Goal: Task Accomplishment & Management: Use online tool/utility

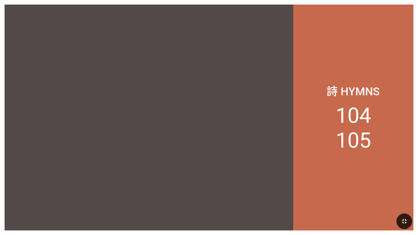
drag, startPoint x: 405, startPoint y: 218, endPoint x: 400, endPoint y: 225, distance: 8.6
click at [405, 218] on icon "button" at bounding box center [404, 221] width 8 height 8
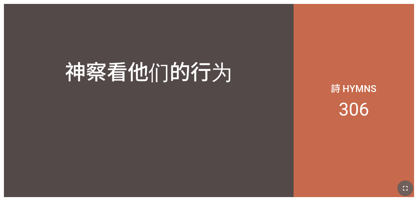
click at [410, 185] on button "button" at bounding box center [405, 189] width 16 height 16
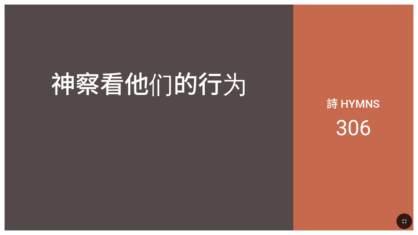
click at [97, 0] on div "神察看他们的行为 神察看他们的行为 詩 Hymns 306" at bounding box center [209, 117] width 418 height 235
click at [418, 0] on div "神察看他们的行为 神察看他们的行为 詩 Hymns 306" at bounding box center [209, 117] width 418 height 235
click at [314, 42] on div "詩 Hymns 306" at bounding box center [353, 118] width 120 height 226
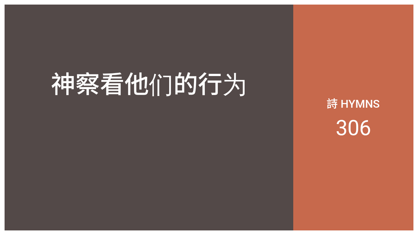
click at [314, 42] on div "詩 Hymns 306" at bounding box center [353, 118] width 120 height 226
drag, startPoint x: 353, startPoint y: 1, endPoint x: 292, endPoint y: 5, distance: 60.6
click at [292, 5] on div "神察看他们的行为 神察看他们的行为 詩 Hymns 306" at bounding box center [251, 141] width 502 height 282
click at [292, 3] on div "神察看他们的行为 神察看他们的行为 詩 Hymns 306" at bounding box center [251, 141] width 502 height 282
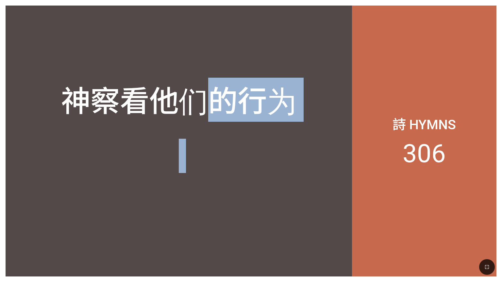
drag, startPoint x: 292, startPoint y: 3, endPoint x: 211, endPoint y: 15, distance: 82.3
click at [211, 15] on div "神察看他们的行为 神察看他们的行为 詩 Hymns 306" at bounding box center [251, 141] width 502 height 282
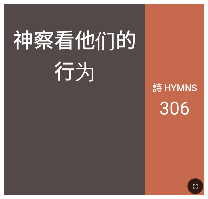
click at [203, 185] on div at bounding box center [104, 185] width 208 height 25
click at [198, 176] on div at bounding box center [104, 185] width 208 height 25
click at [196, 183] on icon "button" at bounding box center [196, 186] width 8 height 8
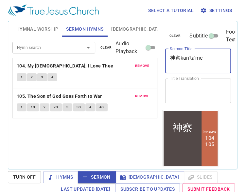
type textarea "神察kan'ta'men"
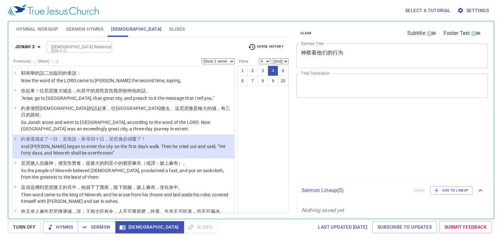
select select "4"
click at [30, 44] on b "Jonah 3" at bounding box center [25, 47] width 20 height 8
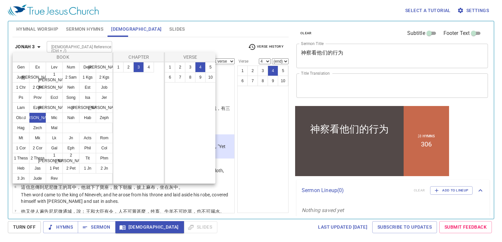
click at [70, 168] on div at bounding box center [251, 121] width 502 height 242
click at [69, 173] on div "Book Gen Ex Lev Num Deut Josh Judg Ruth 1 Sam 2 Sam 1 Kgs 2 Kgs 1 Chr 2 Chr Ezr…" at bounding box center [251, 121] width 502 height 242
click at [69, 169] on div "Book Gen Ex Lev Num Deut Josh Judg Ruth 1 Sam 2 Sam 1 Kgs 2 Kgs 1 Chr 2 Chr Ezr…" at bounding box center [251, 121] width 502 height 242
click at [72, 167] on div "Book Gen Ex Lev Num Deut Josh Judg Ruth 1 Sam 2 Sam 1 Kgs 2 Kgs 1 Chr 2 Chr Ezr…" at bounding box center [251, 121] width 502 height 242
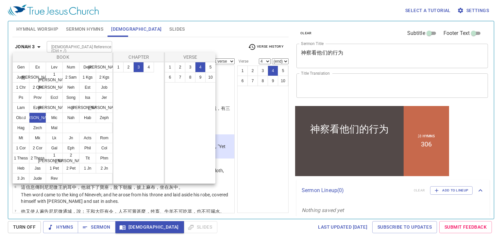
click at [72, 167] on div "Book Gen Ex Lev Num Deut Josh Judg Ruth 1 Sam 2 Sam 1 Kgs 2 Kgs 1 Chr 2 Chr Ezr…" at bounding box center [251, 121] width 502 height 242
click at [74, 167] on div "Book Gen Ex Lev Num Deut Josh Judg Ruth 1 Sam 2 Sam 1 Kgs 2 Kgs 1 Chr 2 Chr Ezr…" at bounding box center [251, 121] width 502 height 242
click at [170, 136] on div "Book Gen Ex Lev Num Deut Josh Judg Ruth 1 Sam 2 Sam 1 Kgs 2 Kgs 1 Chr 2 Chr Ezr…" at bounding box center [251, 121] width 502 height 242
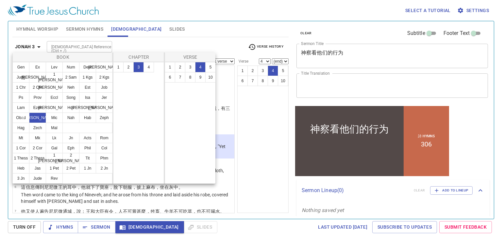
click at [235, 147] on div "Book Gen Ex Lev Num Deut Josh Judg Ruth 1 Sam 2 Sam 1 Kgs 2 Kgs 1 Chr 2 Chr Ezr…" at bounding box center [251, 121] width 502 height 242
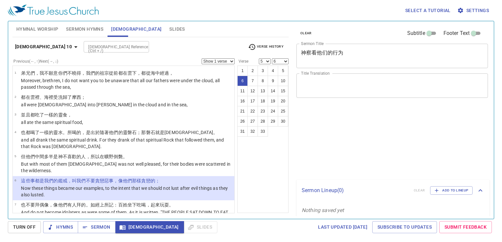
select select "5"
select select "6"
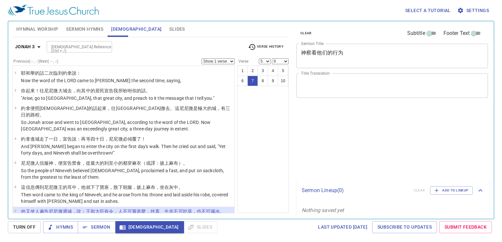
select select "5"
select select "9"
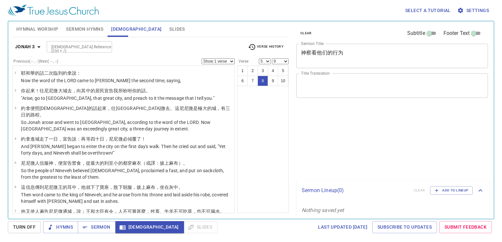
select select "5"
select select "9"
select select "5"
select select "9"
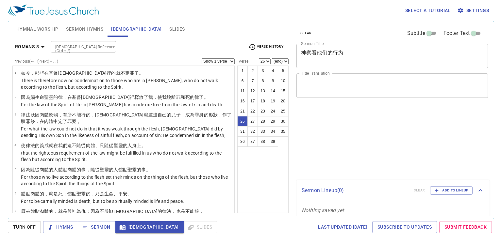
select select "26"
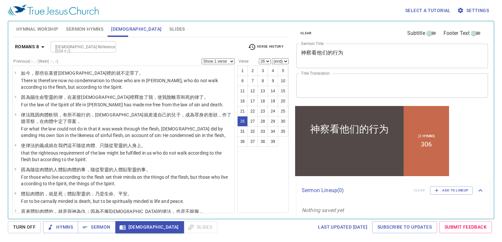
scroll to position [516, 0]
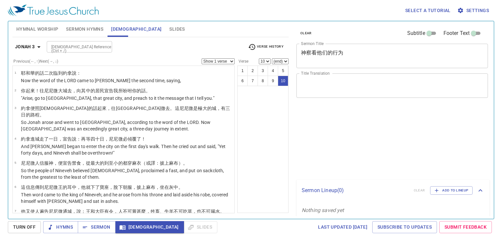
select select "10"
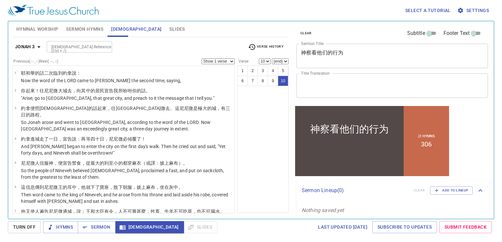
scroll to position [93, 0]
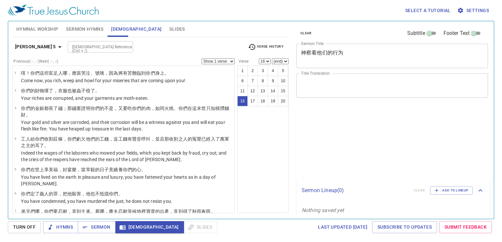
select select "16"
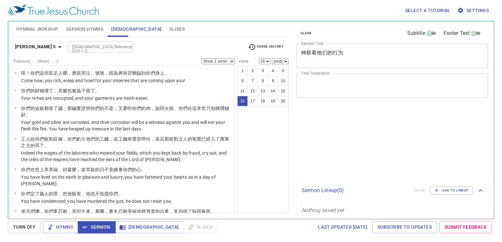
select select "16"
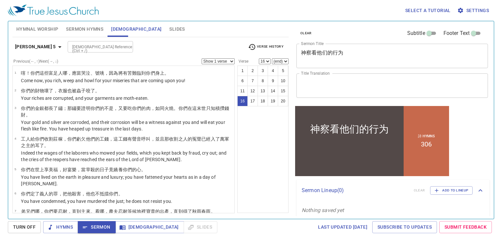
scroll to position [297, 0]
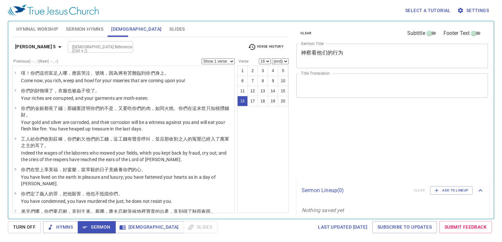
select select "16"
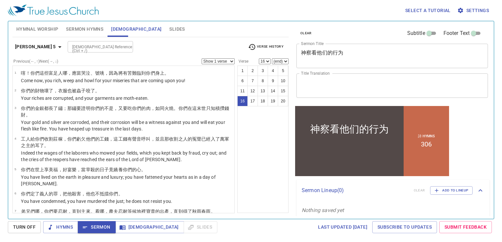
scroll to position [297, 0]
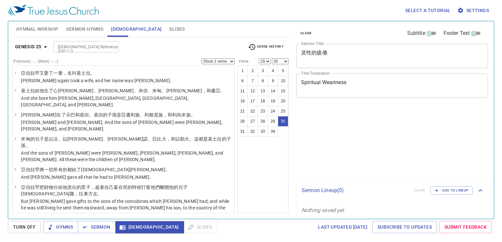
select select "29"
select select "30"
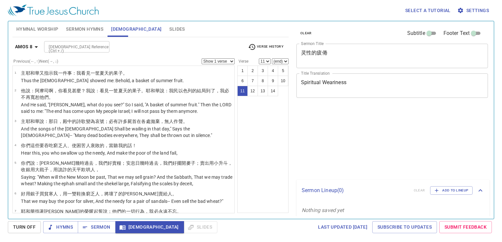
select select "11"
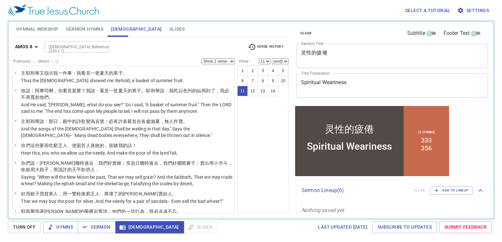
click at [30, 48] on b "Amos 8" at bounding box center [23, 47] width 17 height 8
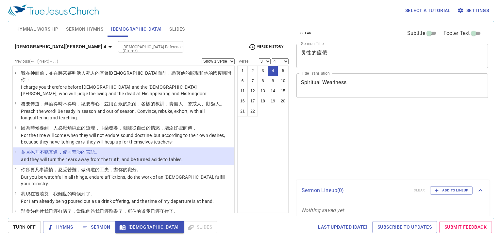
select select "3"
select select "4"
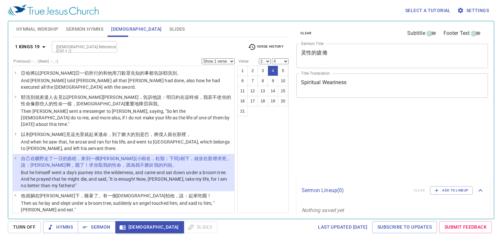
select select "2"
select select "4"
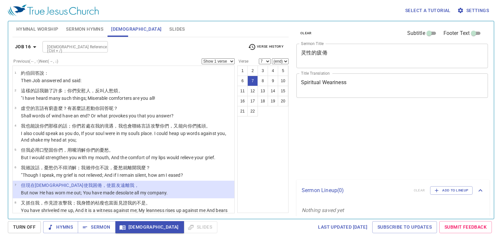
select select "7"
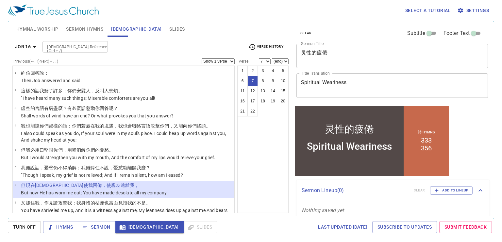
click at [25, 49] on b "Job 16" at bounding box center [23, 47] width 16 height 8
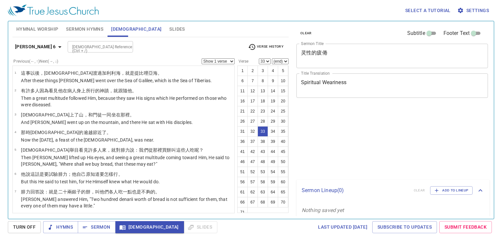
select select "33"
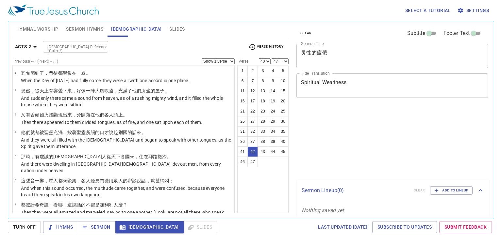
select select "40"
select select "47"
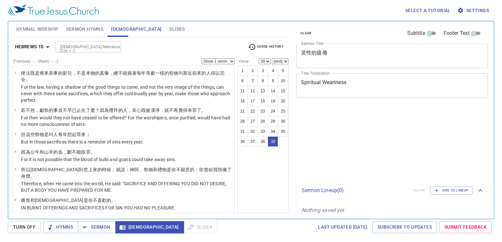
select select "39"
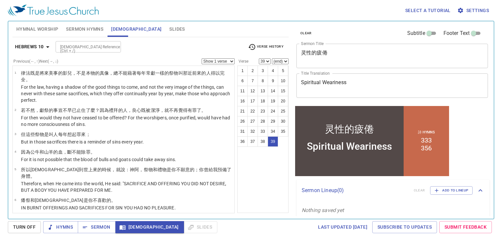
scroll to position [729, 0]
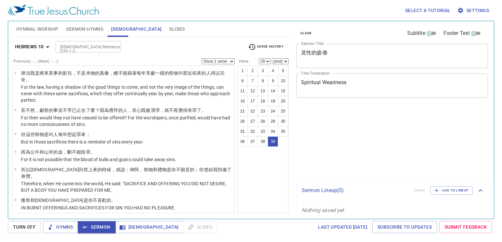
select select "39"
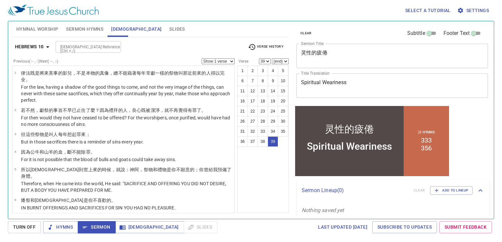
scroll to position [729, 0]
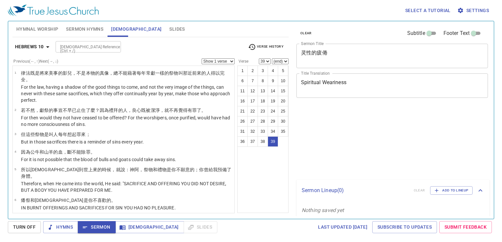
select select "39"
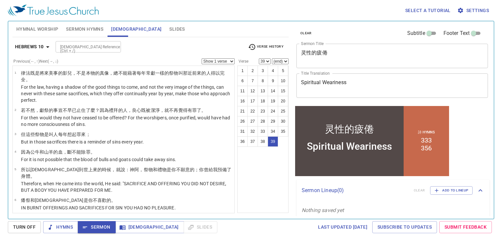
scroll to position [729, 0]
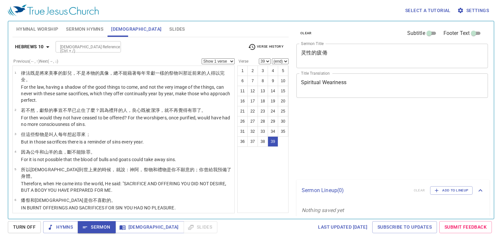
select select "39"
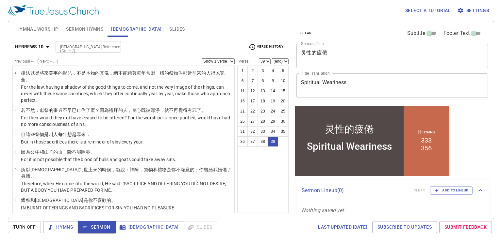
scroll to position [729, 0]
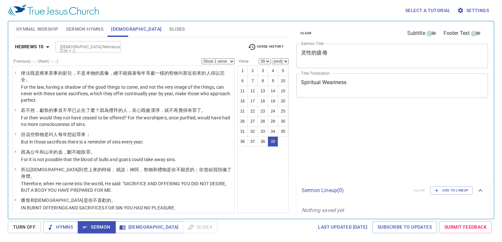
select select "39"
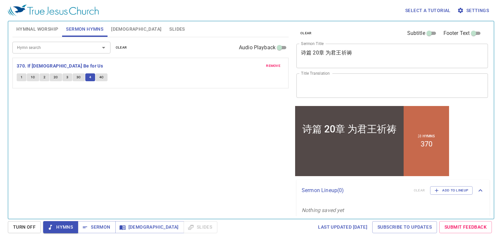
click at [41, 178] on div "Hymn search Hymn search clear Audio Playback remove 370. If God Be for Us 1 1C …" at bounding box center [150, 125] width 276 height 176
click at [94, 78] on button "4" at bounding box center [90, 77] width 10 height 8
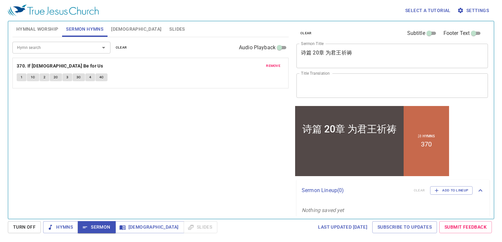
click at [105, 224] on span "Sermon" at bounding box center [96, 227] width 27 height 8
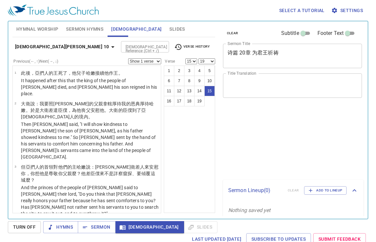
select select "15"
select select "19"
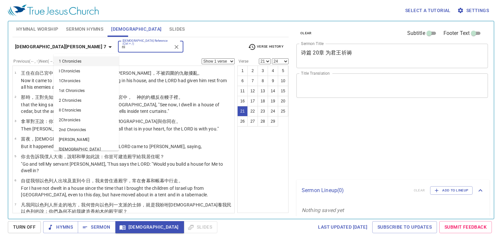
select select "21"
select select "24"
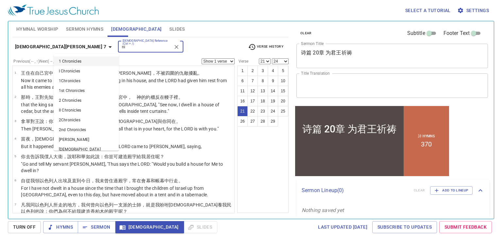
click at [33, 43] on div "2 Samuel 7 Bible Reference (Ctrl + /) ni Bible Reference (Ctrl + /) Verse Histo…" at bounding box center [150, 49] width 276 height 18
type input "ni"
click at [33, 43] on b "2 Samuel 7" at bounding box center [60, 47] width 91 height 8
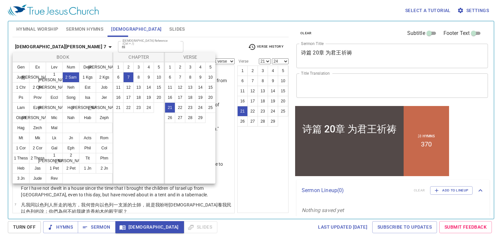
scroll to position [6, 0]
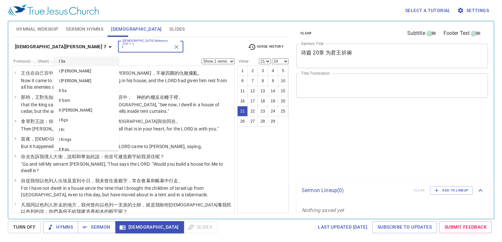
select select "21"
select select "24"
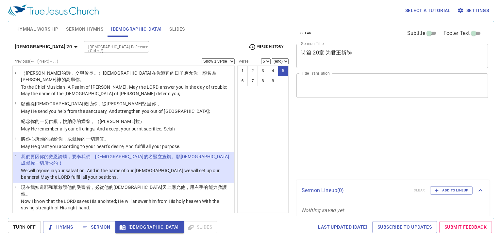
select select "5"
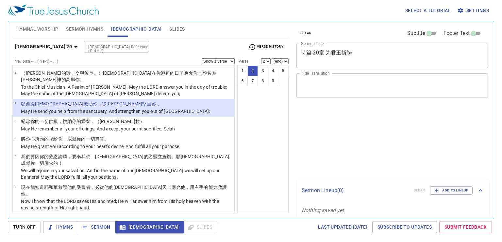
select select "2"
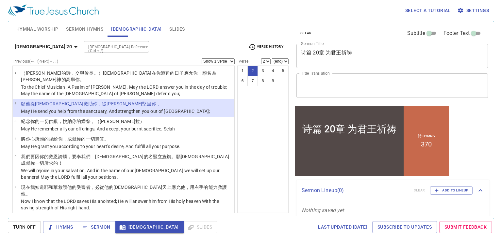
scroll to position [6, 0]
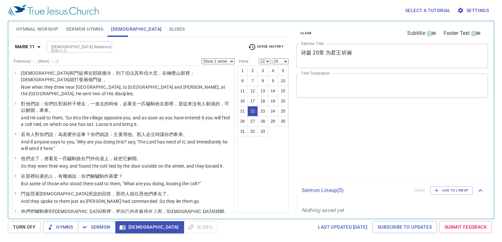
select select "22"
select select "24"
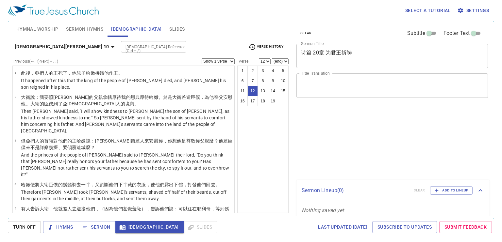
select select "12"
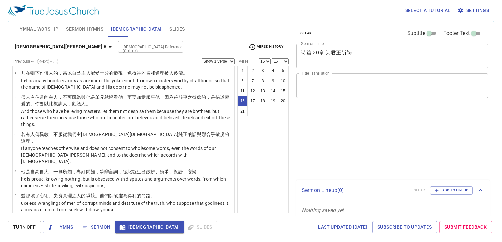
select select "15"
select select "16"
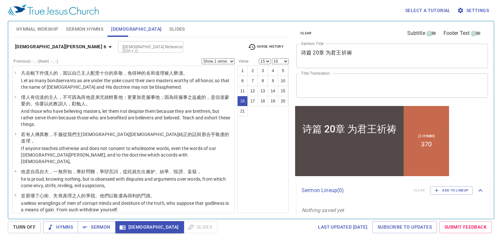
scroll to position [6, 0]
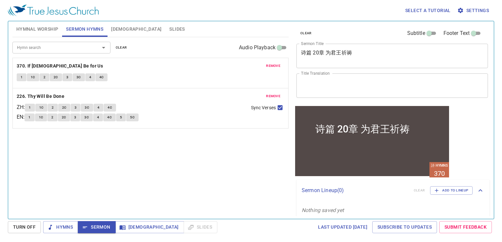
scroll to position [6, 0]
